Goal: Task Accomplishment & Management: Use online tool/utility

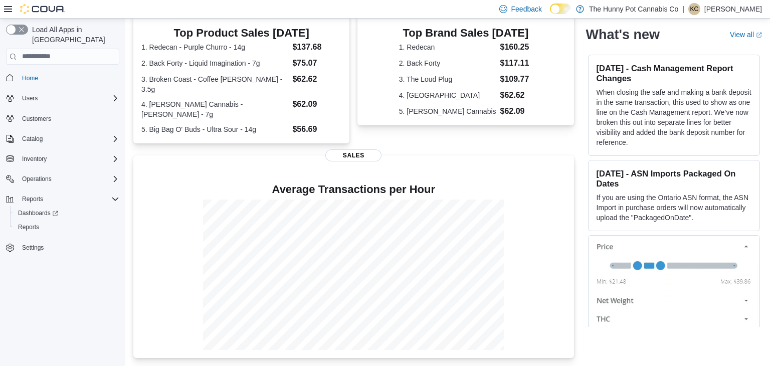
scroll to position [228, 0]
click at [35, 244] on span "Settings" at bounding box center [33, 248] width 22 height 8
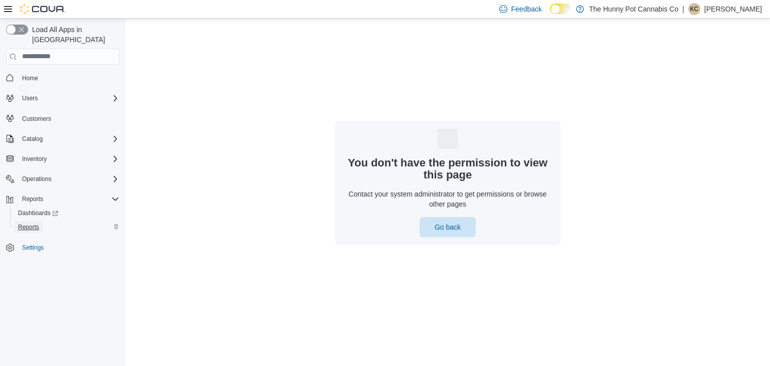
click at [34, 223] on span "Reports" at bounding box center [28, 227] width 21 height 8
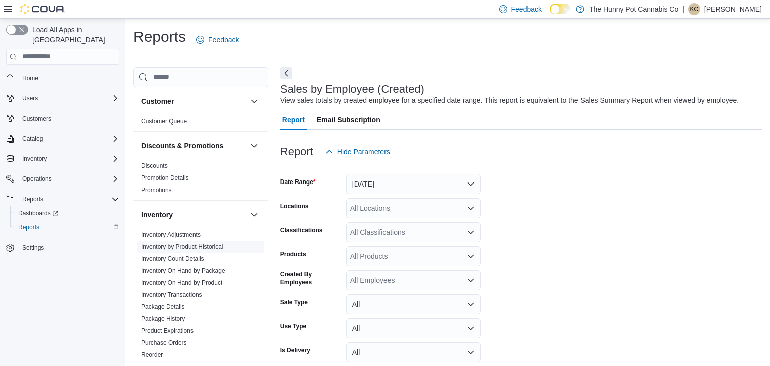
scroll to position [23, 0]
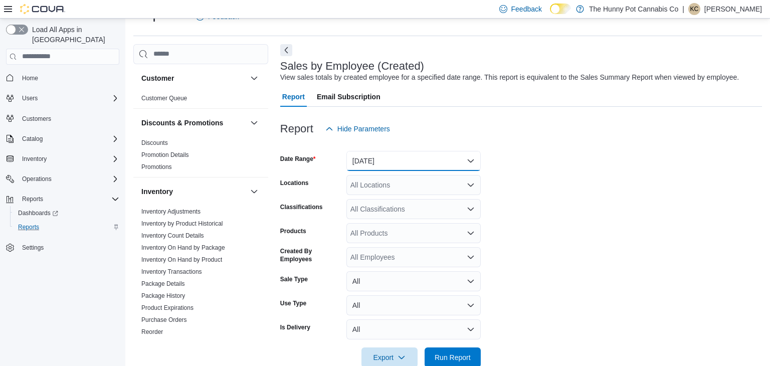
click at [407, 159] on button "Yesterday" at bounding box center [414, 161] width 134 height 20
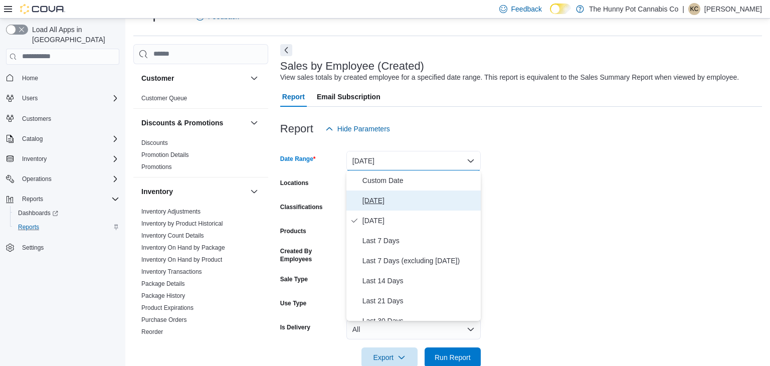
click at [383, 198] on span "Today" at bounding box center [420, 201] width 114 height 12
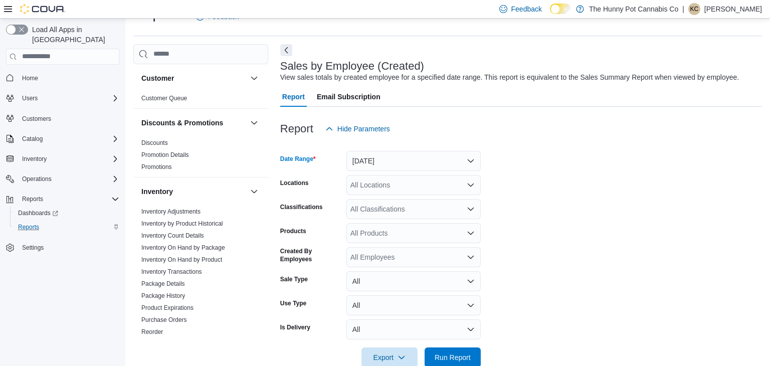
click at [390, 191] on div "All Locations" at bounding box center [414, 185] width 134 height 20
type input "***"
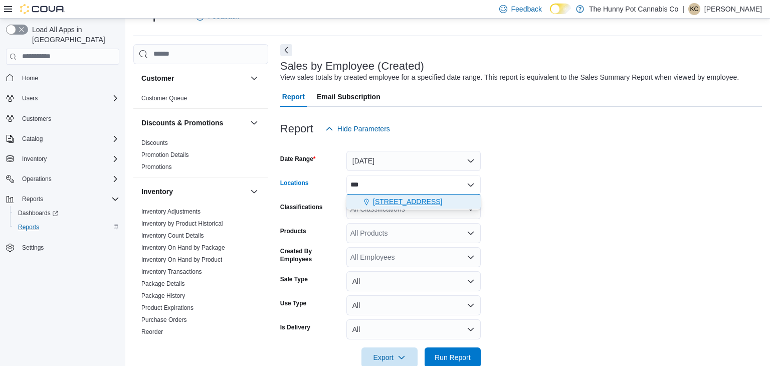
click at [400, 202] on span "334 Wellington Rd" at bounding box center [407, 202] width 69 height 10
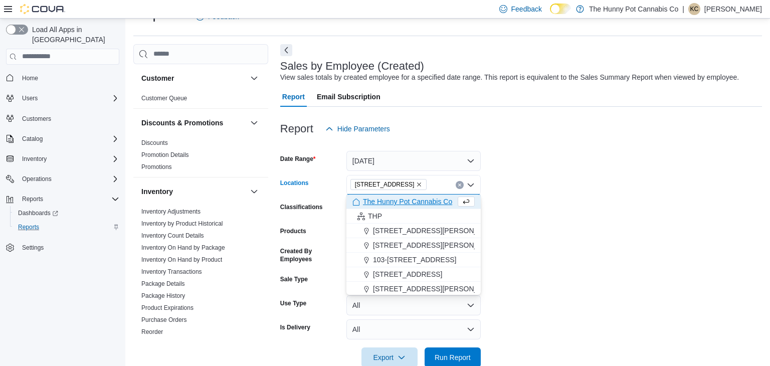
click at [501, 199] on form "Date Range Today Locations 334 Wellington Rd Combo box. Selected. 334 Wellingto…" at bounding box center [521, 253] width 482 height 229
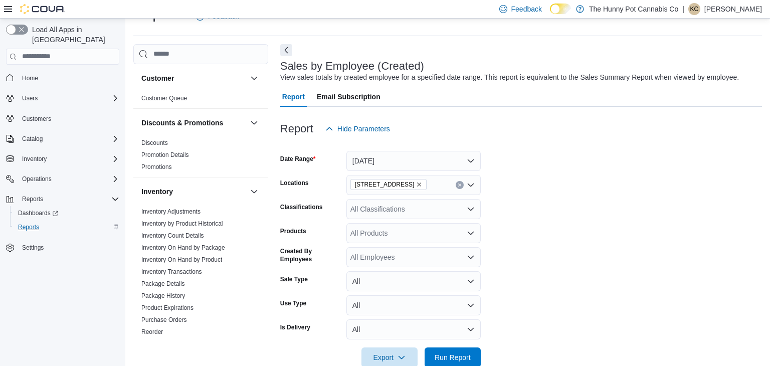
scroll to position [44, 0]
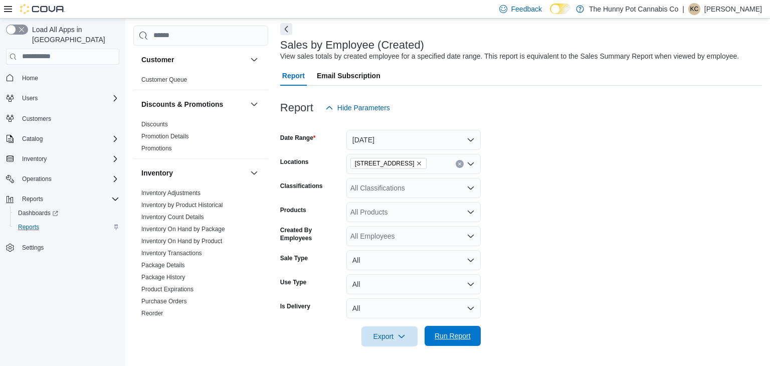
click at [459, 340] on span "Run Report" at bounding box center [453, 336] width 36 height 10
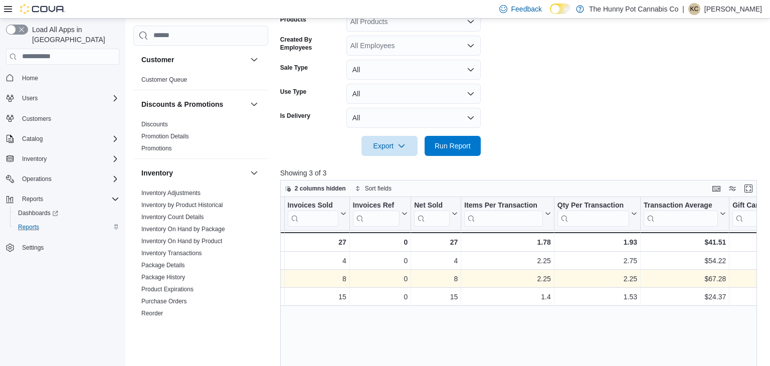
scroll to position [0, 92]
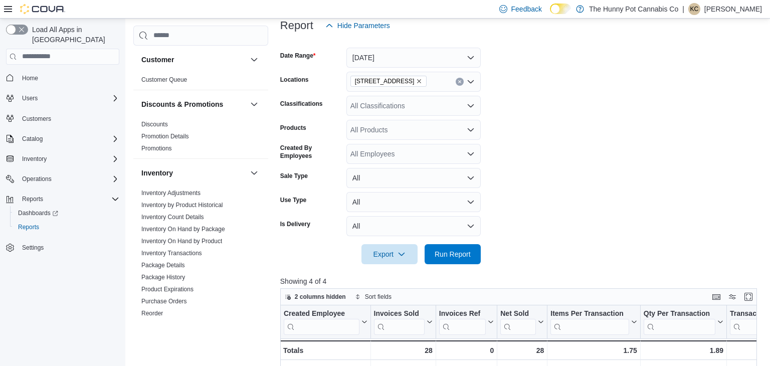
scroll to position [128, 0]
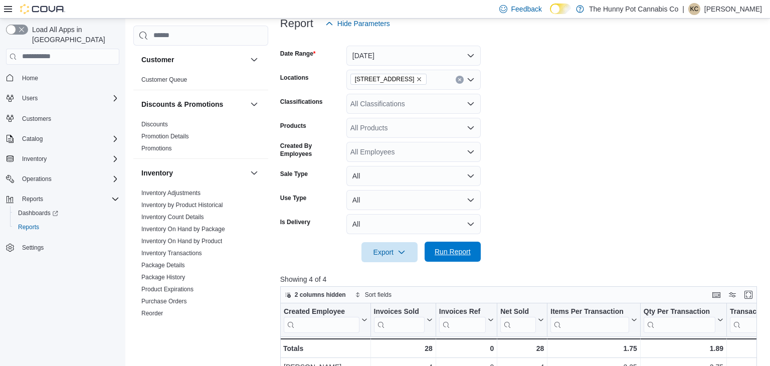
click at [469, 247] on span "Run Report" at bounding box center [453, 252] width 36 height 10
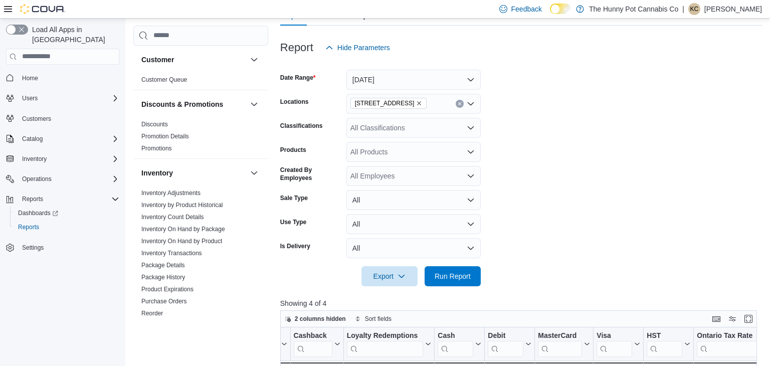
scroll to position [104, 0]
click at [464, 274] on span "Run Report" at bounding box center [453, 276] width 36 height 10
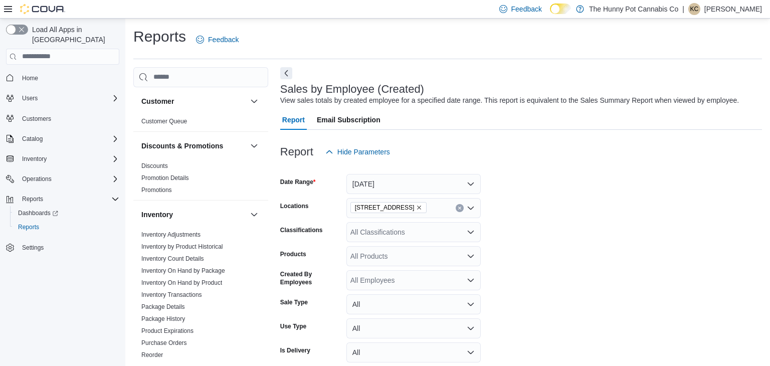
scroll to position [3, 0]
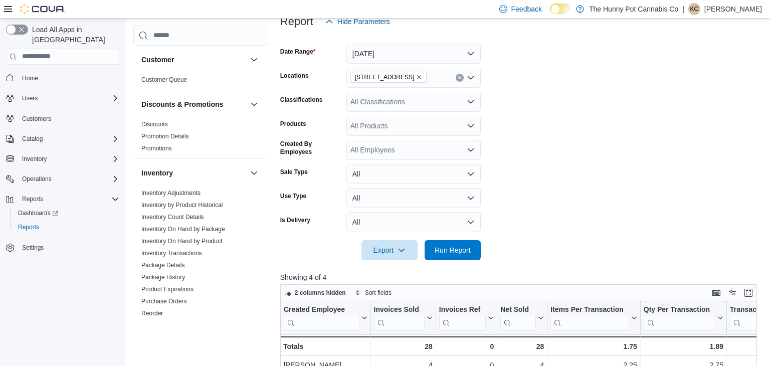
scroll to position [175, 0]
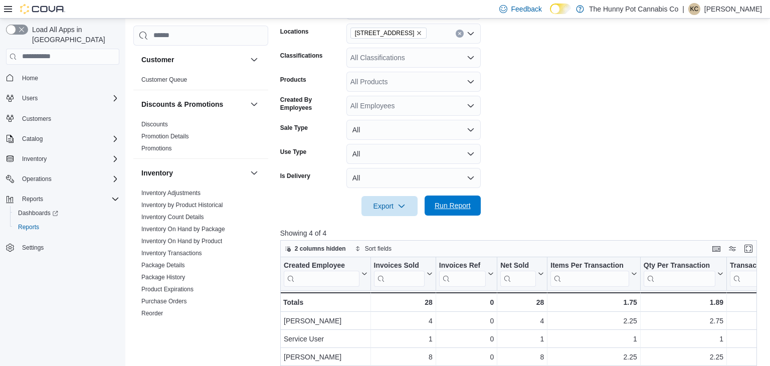
click at [463, 211] on span "Run Report" at bounding box center [453, 206] width 44 height 20
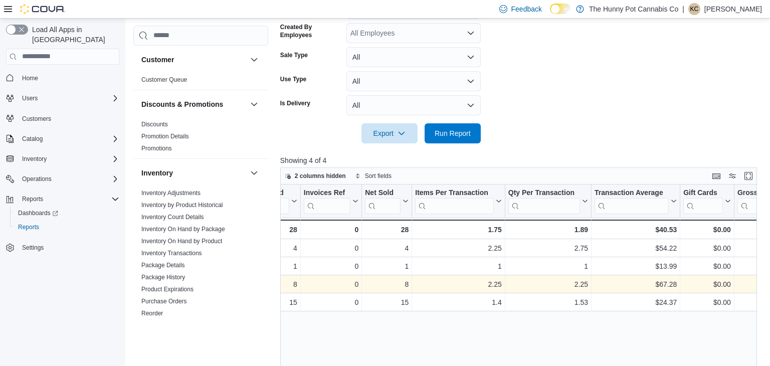
scroll to position [0, 0]
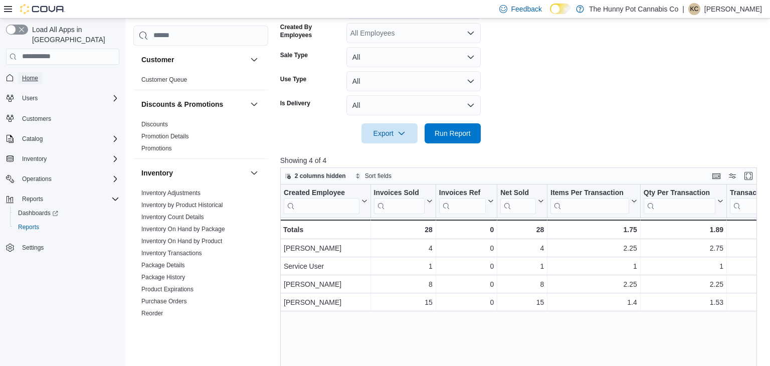
click at [30, 74] on span "Home" at bounding box center [30, 78] width 16 height 8
